Goal: Task Accomplishment & Management: Complete application form

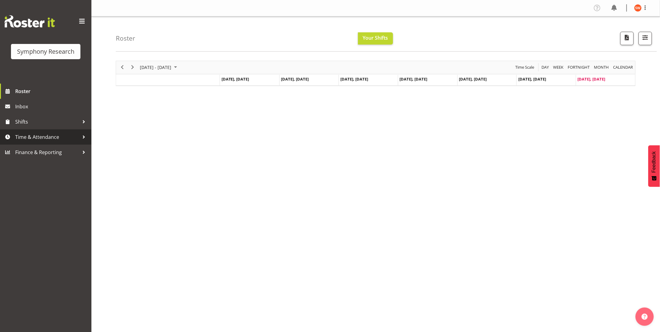
click at [42, 137] on span "Time & Attendance" at bounding box center [47, 136] width 64 height 9
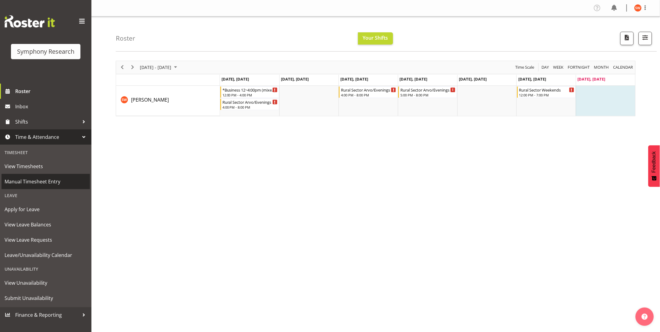
click at [13, 179] on span "Manual Timesheet Entry" at bounding box center [46, 181] width 82 height 9
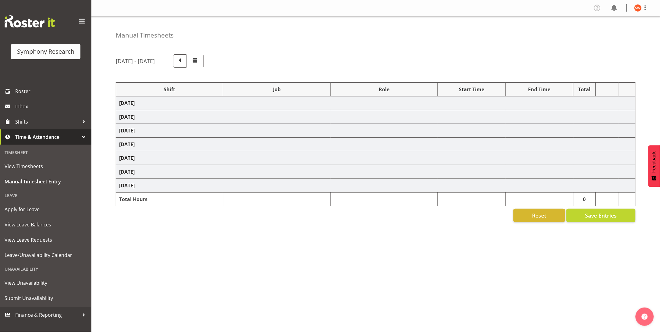
select select "81561"
select select "10587"
select select "47"
select select "81298"
select select "10587"
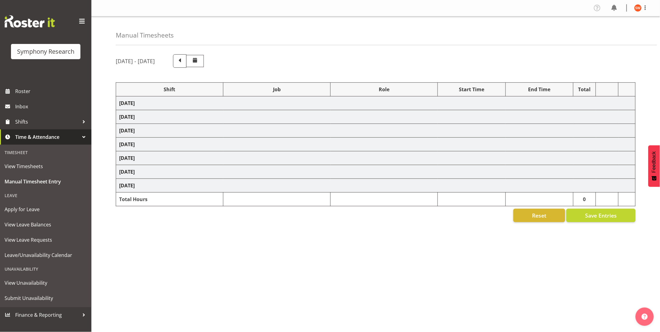
select select "47"
select select "81561"
select select "10587"
select select "47"
select select "81298"
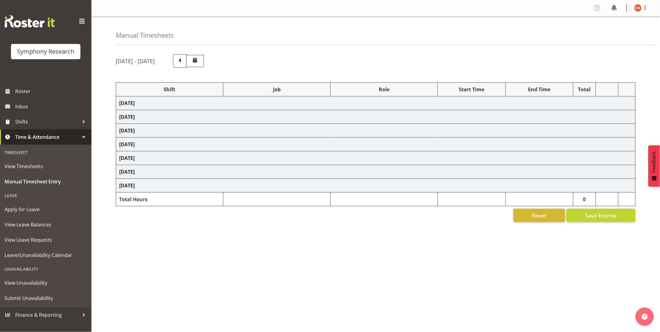
select select "10587"
select select "47"
select select "81299"
select select "10587"
select select "47"
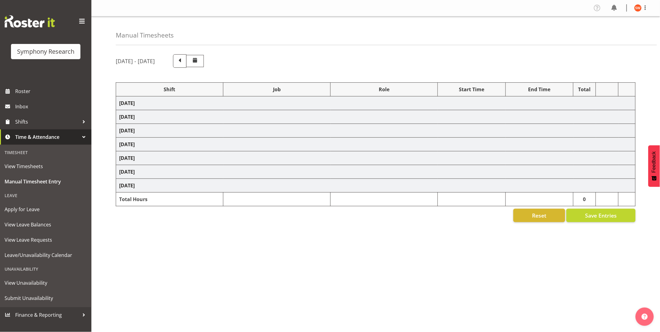
select select "81299"
select select "10587"
select select "47"
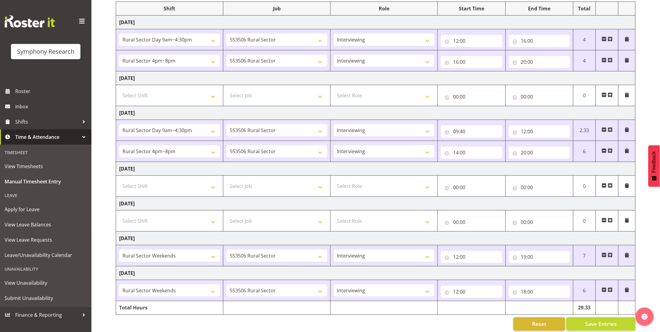
scroll to position [94, 0]
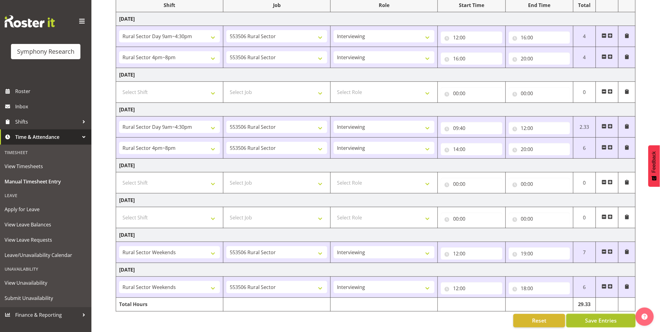
click at [600, 316] on span "Save Entries" at bounding box center [601, 320] width 32 height 8
